Goal: Task Accomplishment & Management: Manage account settings

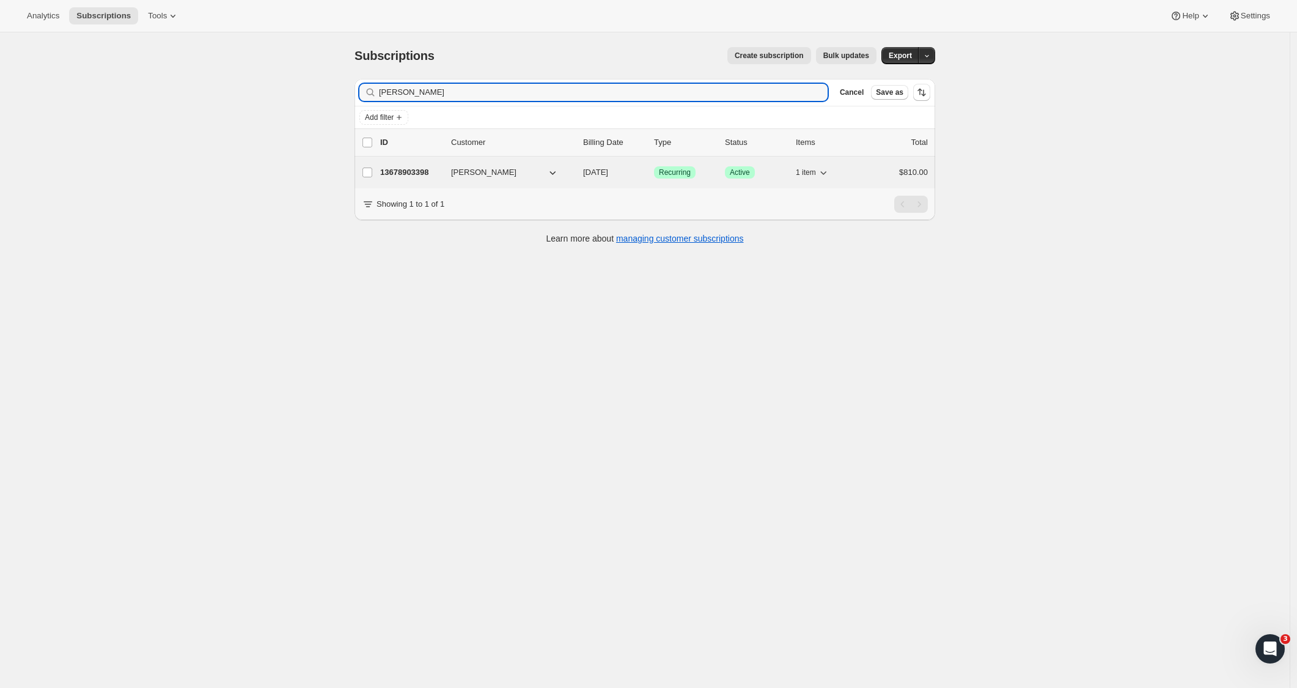
type input "Craig Watts"
click at [391, 170] on p "13678903398" at bounding box center [410, 172] width 61 height 12
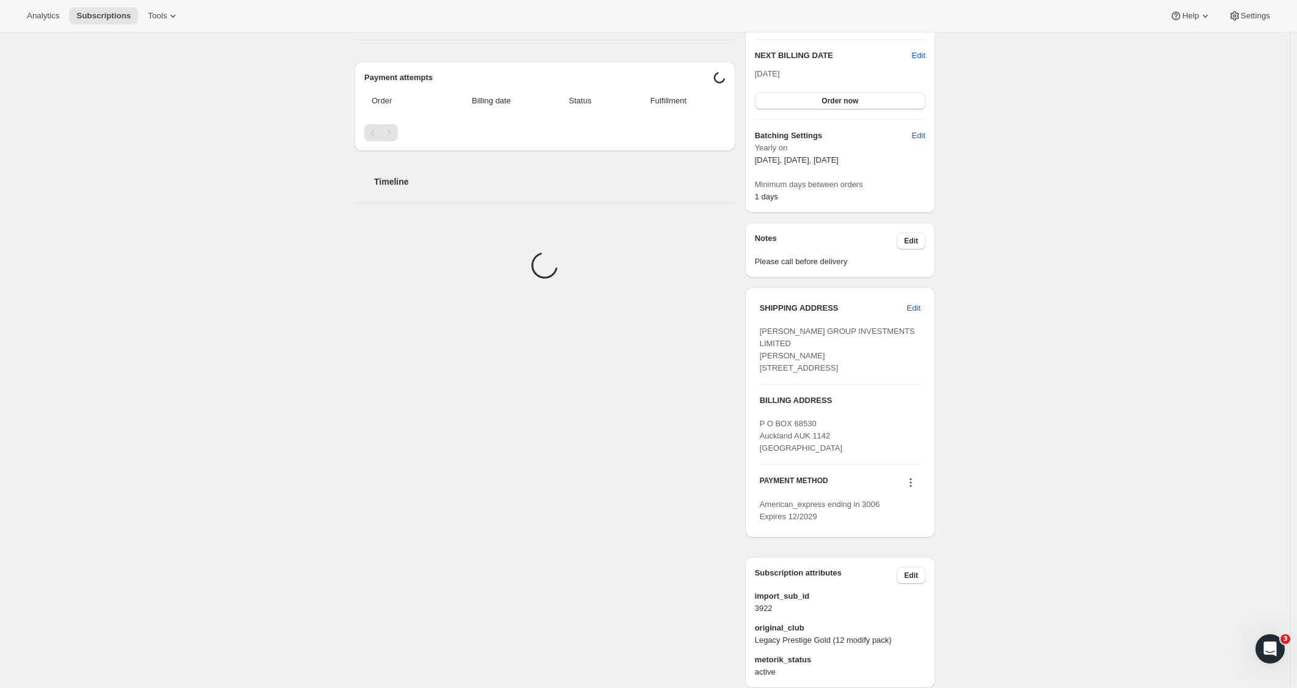
scroll to position [329, 0]
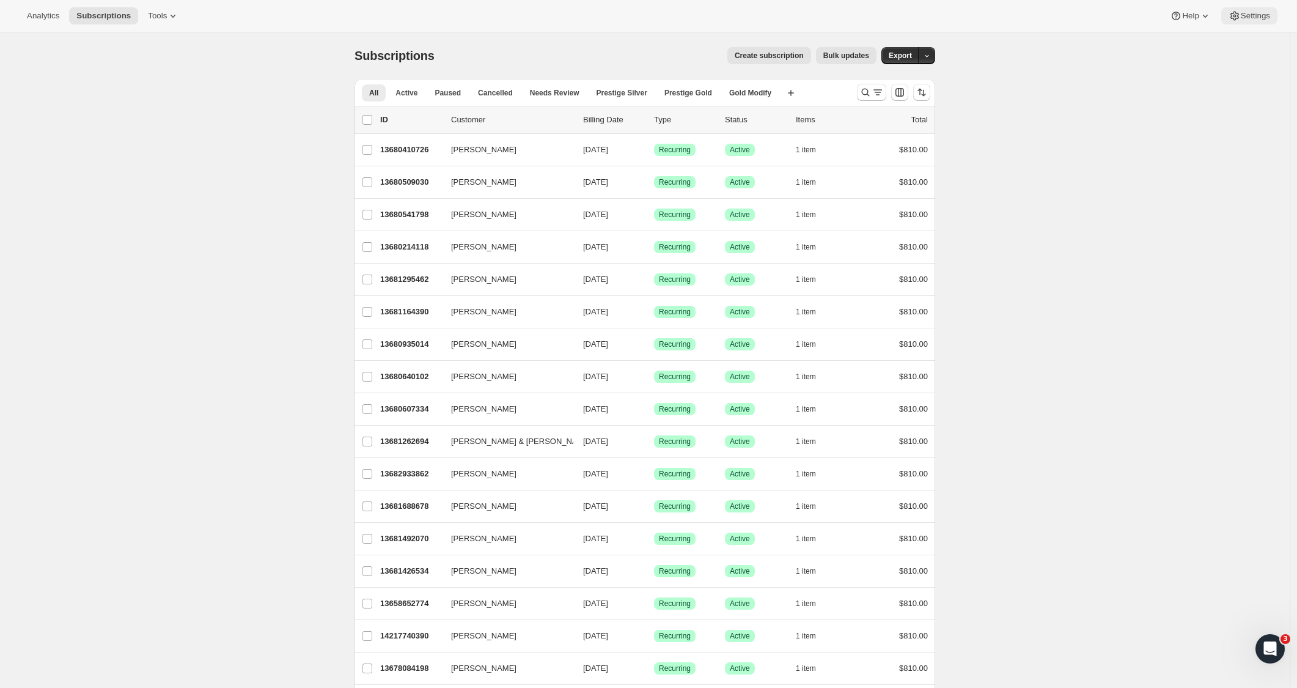
click at [1258, 13] on span "Settings" at bounding box center [1255, 16] width 29 height 10
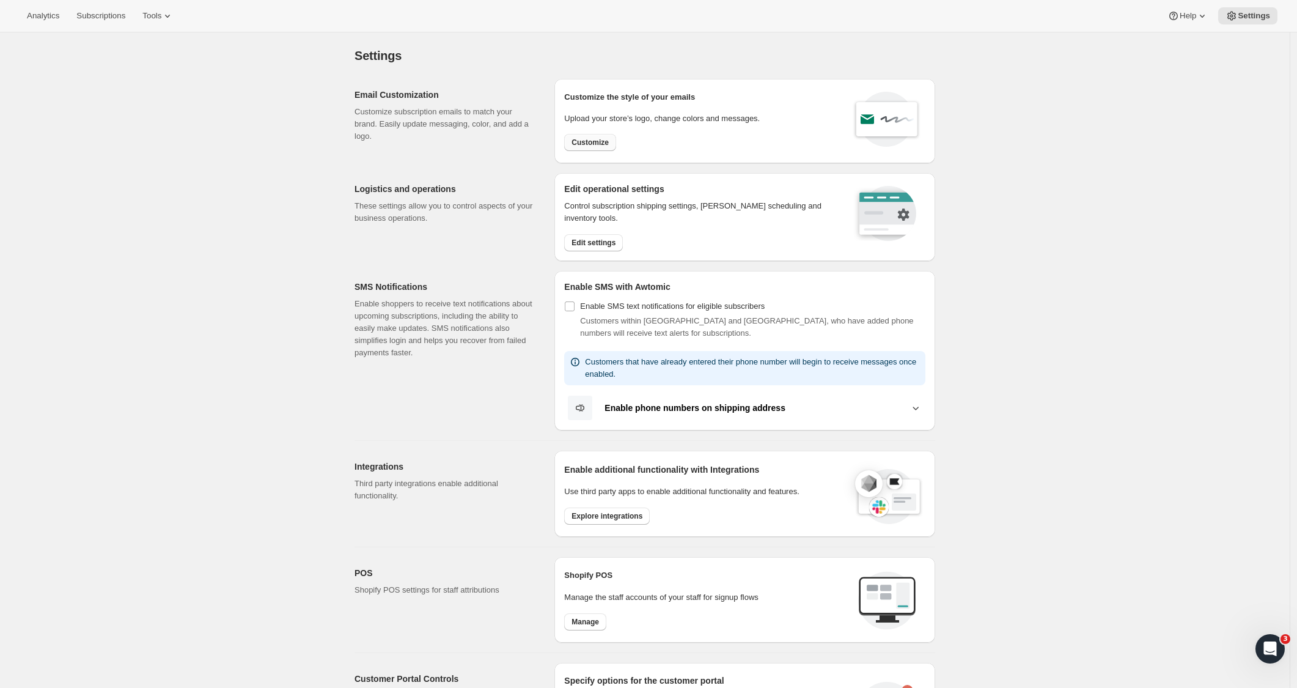
click at [582, 144] on span "Customize" at bounding box center [590, 143] width 37 height 10
select select "subscriptionMessage"
select select "5"
select select "15"
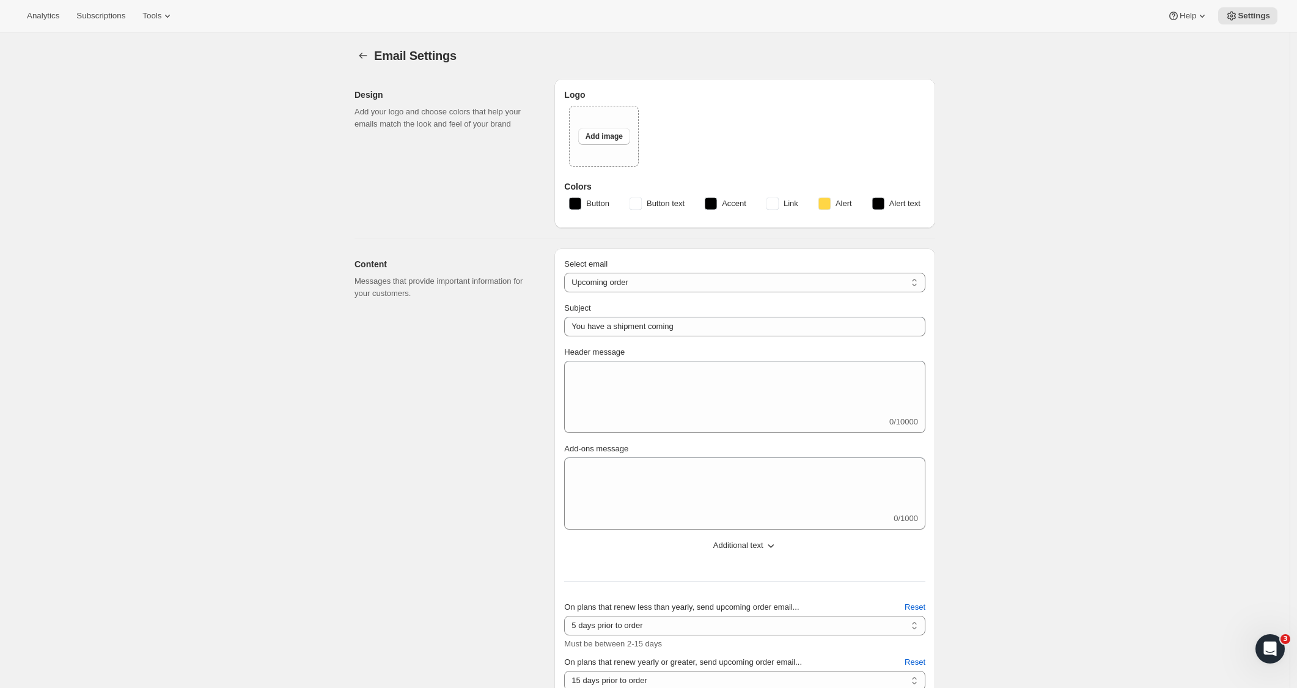
type input "2 Week Reminder: Prestige Wine Club Shipment"
type textarea "We’ll be sending your Spring Shipment in just two weeks’ time. Please take a mo…"
select select "14"
type input "Prestige Wine Club"
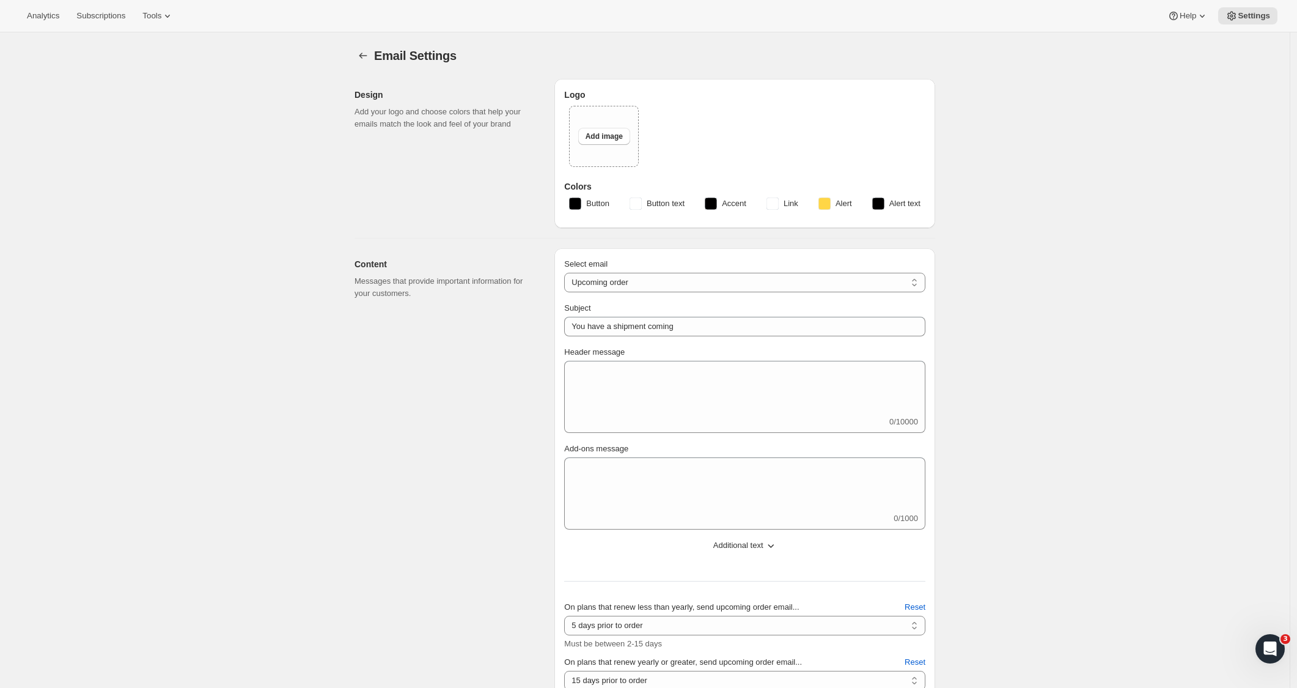
checkbox input "false"
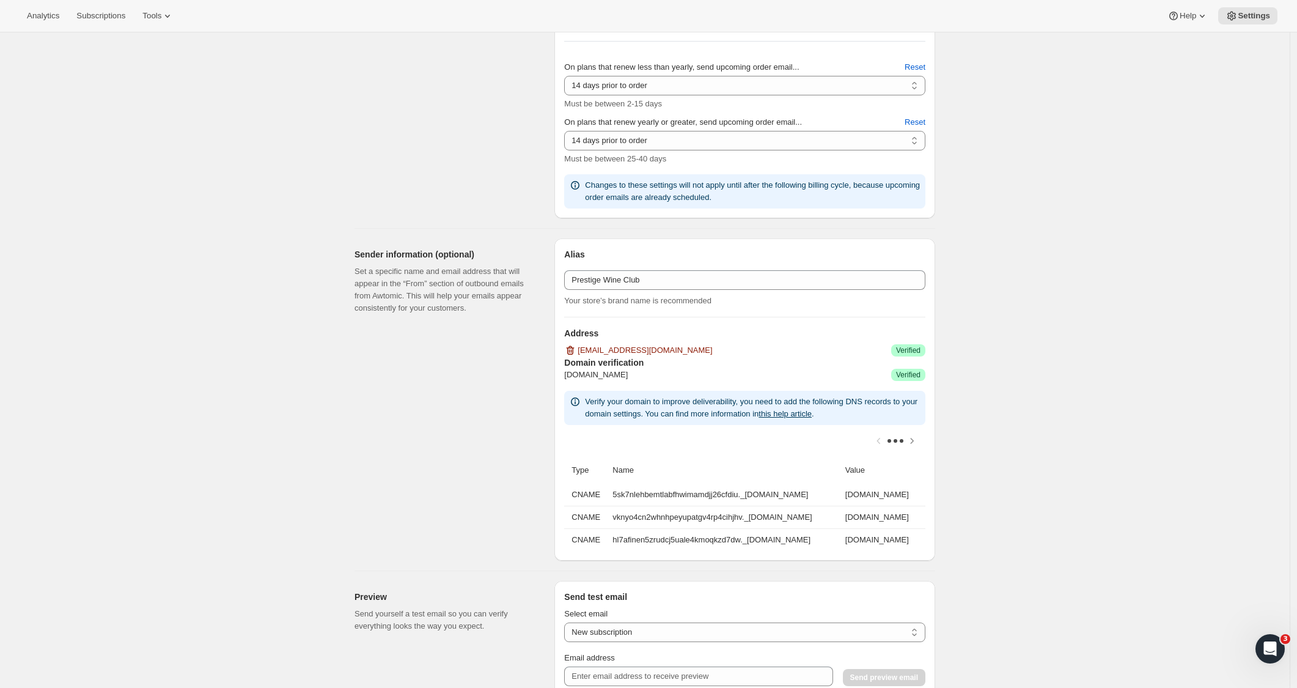
scroll to position [1207, 0]
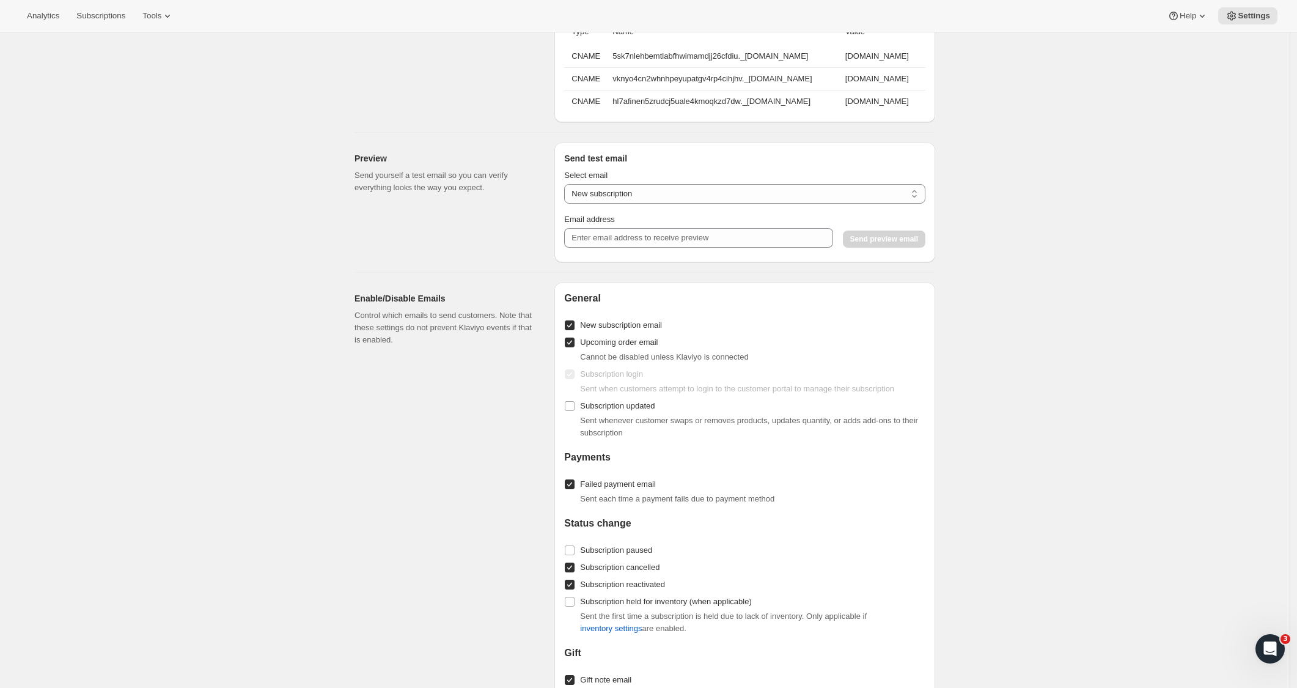
click at [572, 325] on input "New subscription email" at bounding box center [570, 325] width 10 height 10
checkbox input "false"
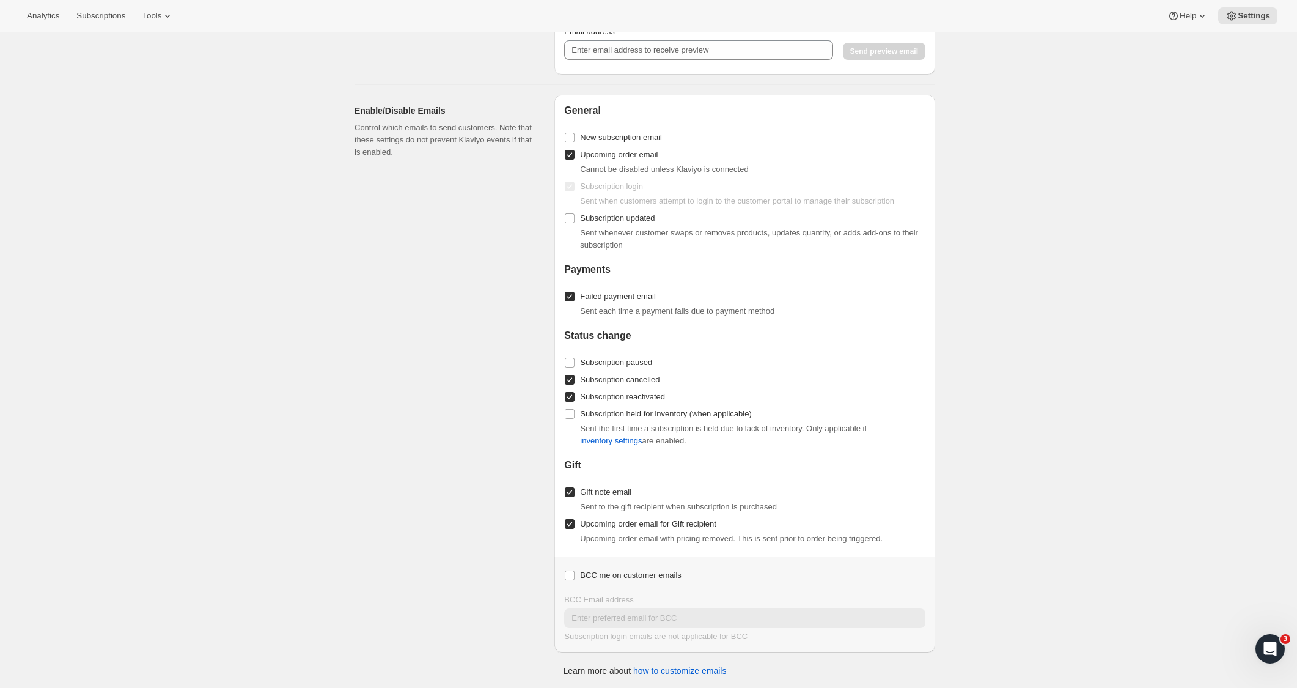
scroll to position [200, 0]
